Goal: Task Accomplishment & Management: Use online tool/utility

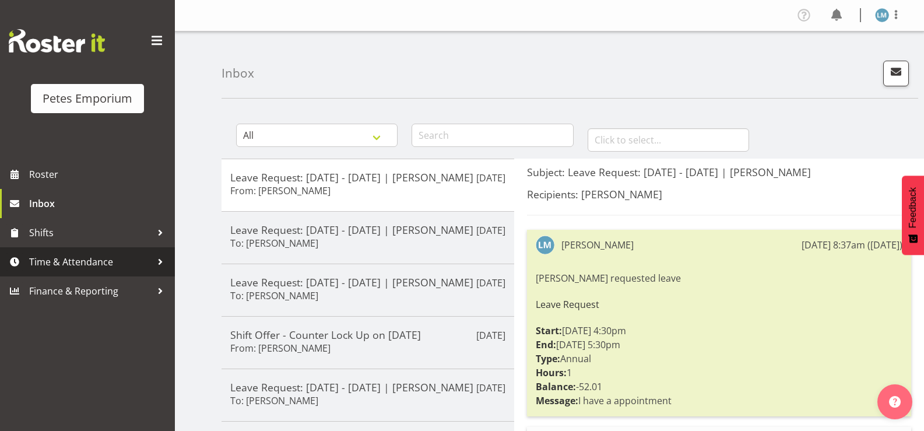
click at [65, 269] on span "Time & Attendance" at bounding box center [90, 261] width 122 height 17
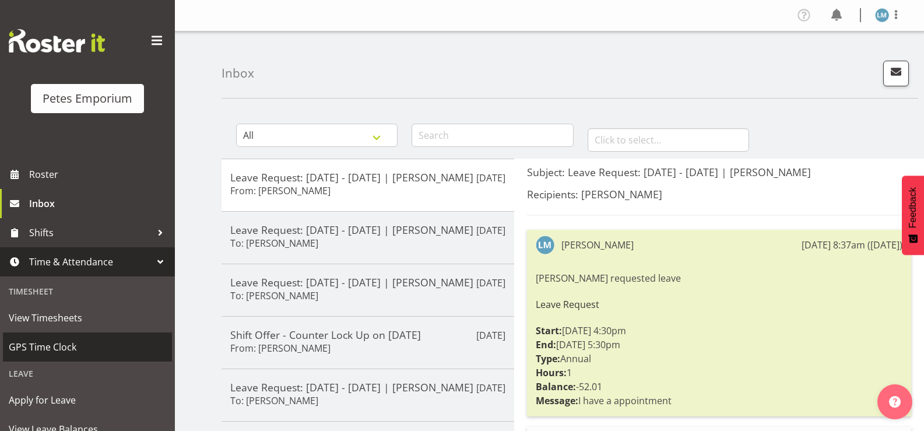
click at [42, 347] on span "GPS Time Clock" at bounding box center [87, 346] width 157 height 17
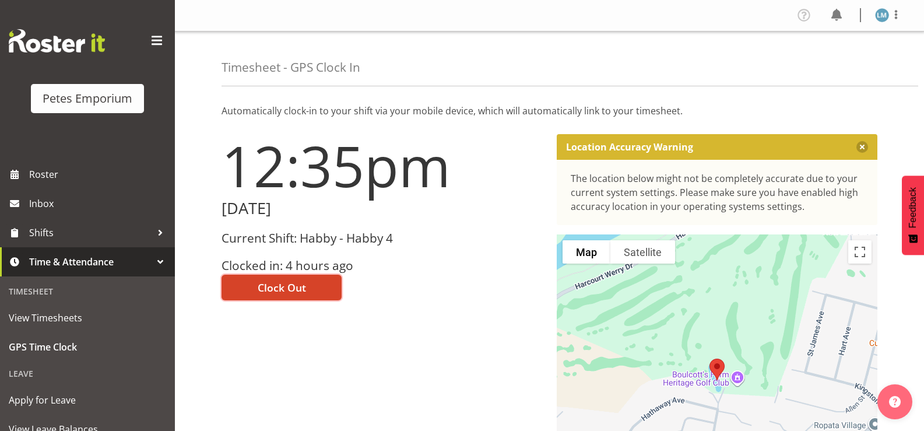
click at [314, 287] on button "Clock Out" at bounding box center [281, 288] width 120 height 26
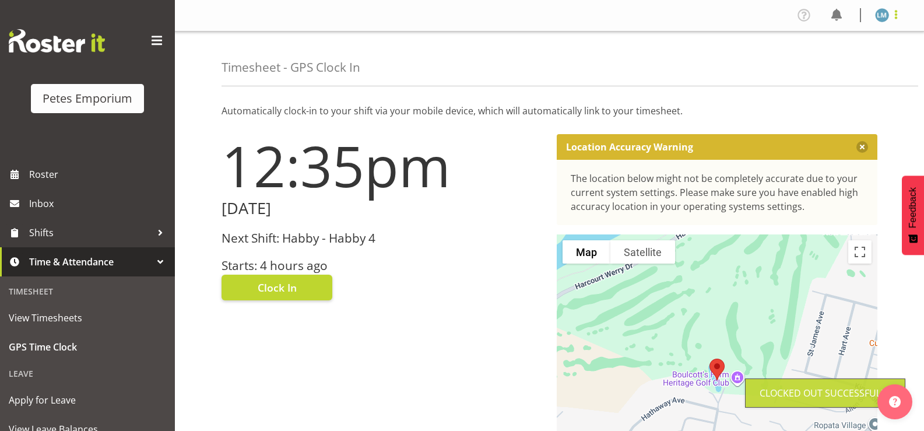
click at [889, 17] on span at bounding box center [896, 15] width 14 height 14
click at [843, 62] on link "Log Out" at bounding box center [847, 61] width 112 height 21
